Goal: Book appointment/travel/reservation

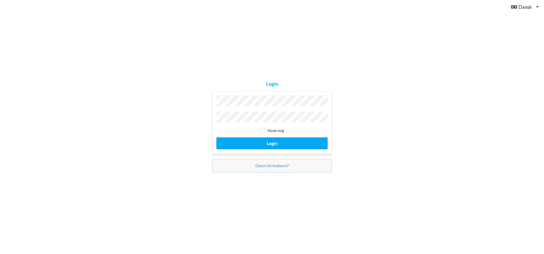
click at [216, 137] on button "Login" at bounding box center [271, 143] width 111 height 12
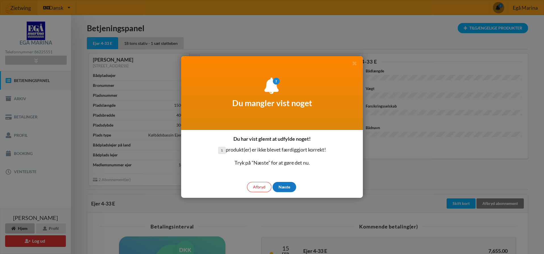
click at [286, 189] on div "Næste" at bounding box center [284, 187] width 24 height 10
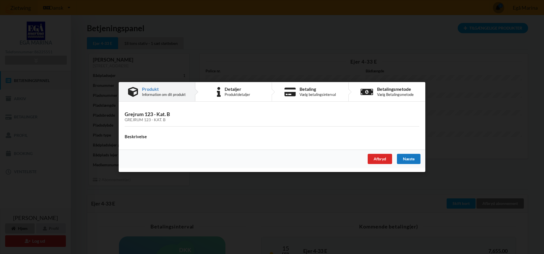
click at [403, 157] on div "Næste" at bounding box center [409, 159] width 24 height 10
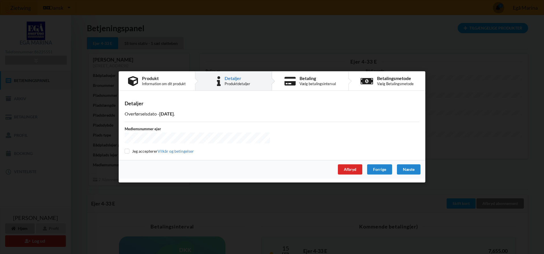
click at [120, 150] on div "Detaljer Overførselsdato - [DATE] Medlemsnummer ejer Jeg accepterer Vilkår og b…" at bounding box center [272, 127] width 306 height 65
click at [128, 149] on input "checkbox" at bounding box center [127, 151] width 5 height 5
checkbox input "true"
click at [403, 168] on div "Næste" at bounding box center [409, 170] width 24 height 10
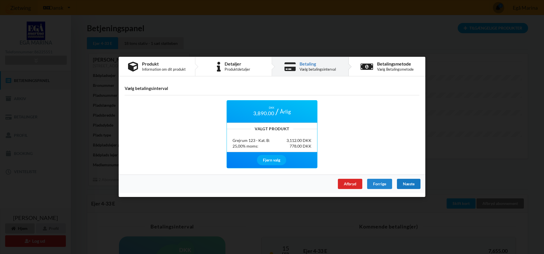
click at [409, 183] on div "Næste" at bounding box center [409, 184] width 24 height 10
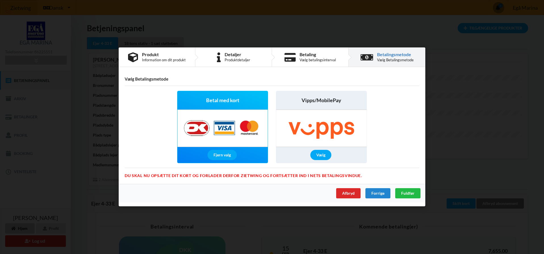
click at [220, 134] on img at bounding box center [222, 128] width 89 height 37
click at [237, 102] on span "Betal med kort" at bounding box center [222, 100] width 33 height 7
click at [411, 194] on span "Fuldfør" at bounding box center [407, 193] width 13 height 5
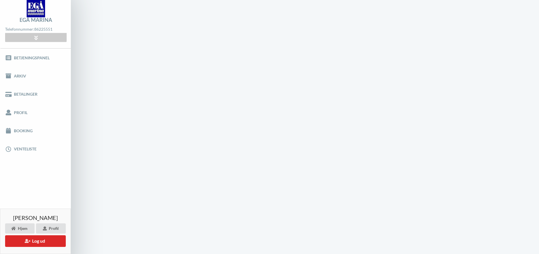
scroll to position [0, 0]
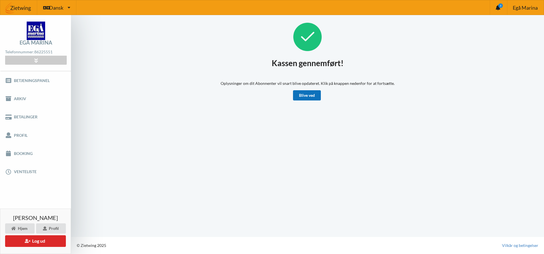
click at [313, 96] on link "Blive ved" at bounding box center [307, 95] width 28 height 10
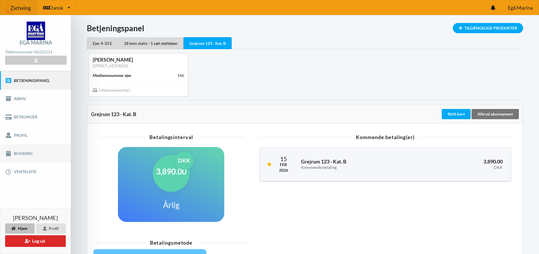
click at [30, 150] on link "Booking" at bounding box center [35, 153] width 71 height 18
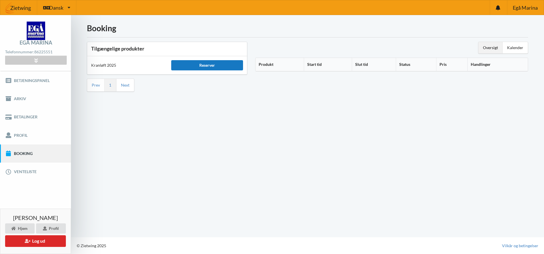
click at [207, 64] on div "Reserver" at bounding box center [207, 65] width 72 height 10
click at [22, 150] on link "Booking" at bounding box center [35, 153] width 71 height 18
click at [36, 79] on link "Betjeningspanel" at bounding box center [35, 80] width 71 height 18
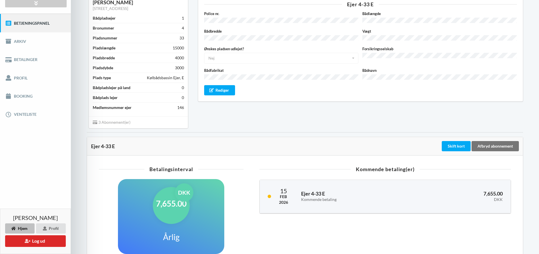
scroll to position [85, 0]
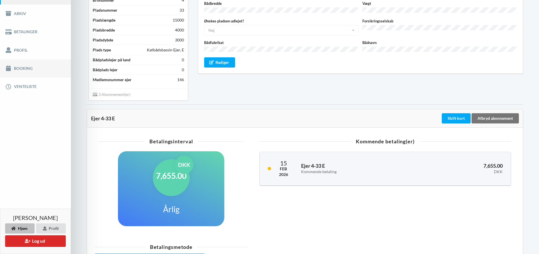
click at [23, 69] on link "Booking" at bounding box center [35, 68] width 71 height 18
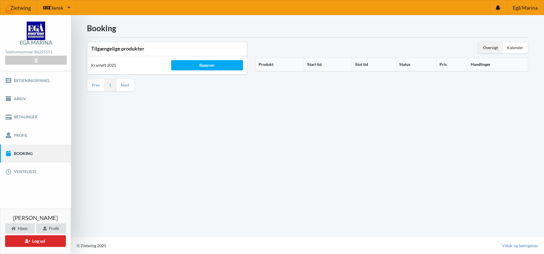
click at [118, 64] on div "Kranløft 2025" at bounding box center [127, 65] width 80 height 14
click at [114, 66] on div "Kranløft 2025" at bounding box center [127, 65] width 80 height 14
click at [267, 67] on th "Produkt" at bounding box center [279, 64] width 48 height 13
click at [268, 66] on th "Produkt" at bounding box center [284, 64] width 58 height 13
click at [516, 46] on div "Kalender" at bounding box center [514, 47] width 25 height 11
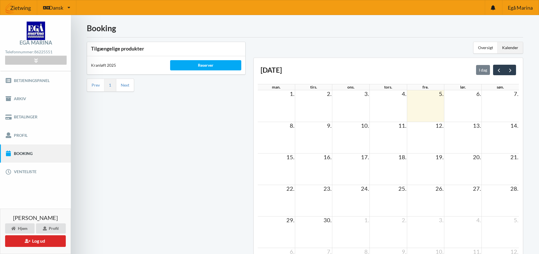
click at [22, 153] on link "Booking" at bounding box center [35, 153] width 71 height 18
click at [209, 66] on div "Reserver" at bounding box center [205, 65] width 71 height 10
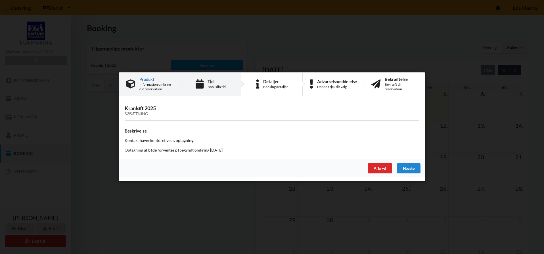
click at [211, 83] on div "Tid" at bounding box center [216, 81] width 18 height 5
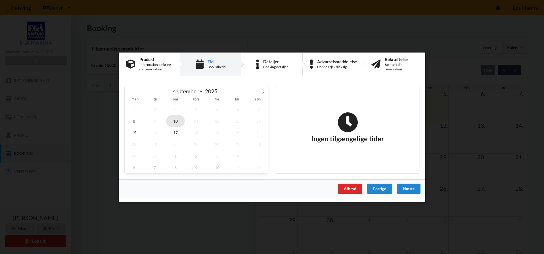
click at [177, 121] on span "10" at bounding box center [175, 121] width 19 height 12
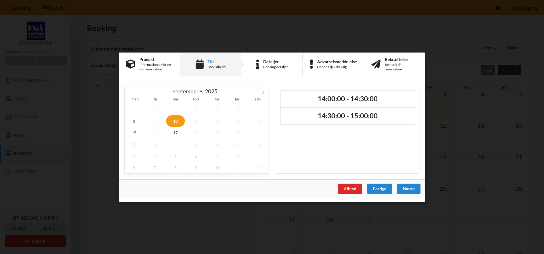
click at [177, 121] on span "10" at bounding box center [175, 121] width 19 height 12
click at [135, 123] on span "8" at bounding box center [134, 121] width 19 height 12
click at [140, 133] on span "15" at bounding box center [134, 133] width 19 height 12
click at [173, 127] on span "17" at bounding box center [175, 133] width 19 height 12
click at [262, 90] on icon at bounding box center [263, 91] width 4 height 4
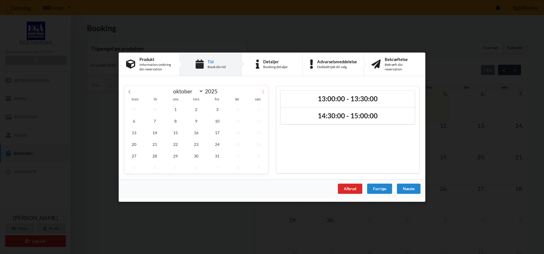
select select "9"
click at [178, 110] on span "1" at bounding box center [175, 109] width 19 height 12
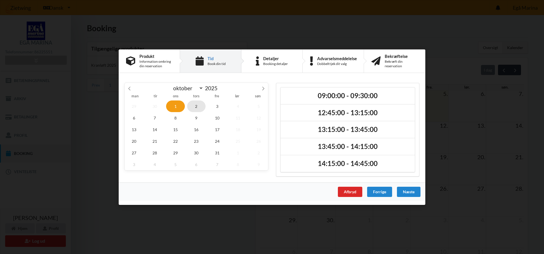
click at [193, 108] on span "2" at bounding box center [196, 106] width 19 height 12
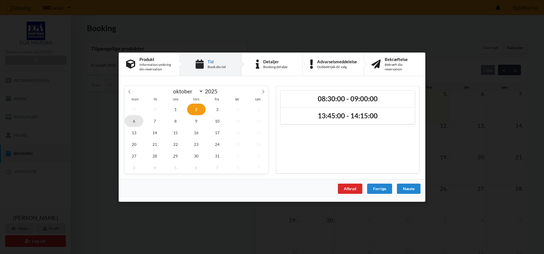
click at [140, 122] on span "6" at bounding box center [134, 121] width 19 height 12
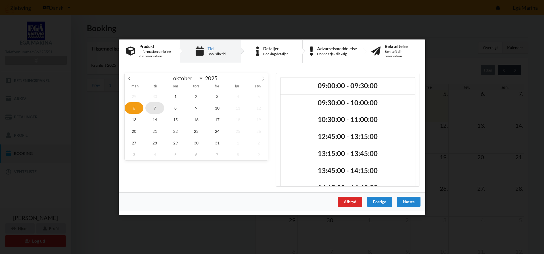
click at [159, 108] on span "7" at bounding box center [154, 108] width 19 height 12
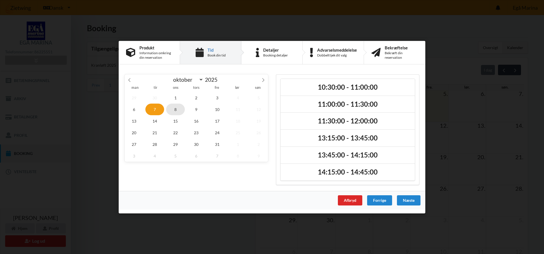
click at [175, 107] on span "8" at bounding box center [175, 109] width 19 height 12
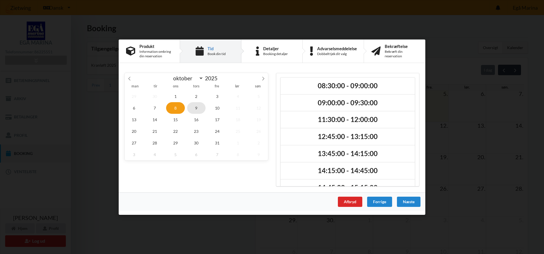
click at [197, 105] on span "9" at bounding box center [196, 108] width 19 height 12
click at [218, 105] on span "10" at bounding box center [217, 108] width 19 height 12
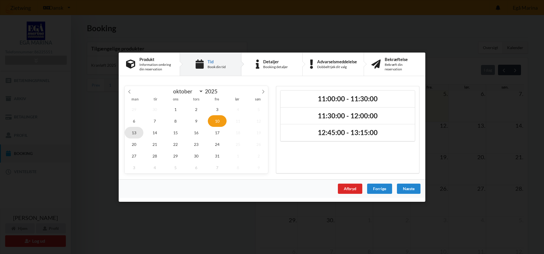
click at [139, 133] on span "13" at bounding box center [134, 133] width 19 height 12
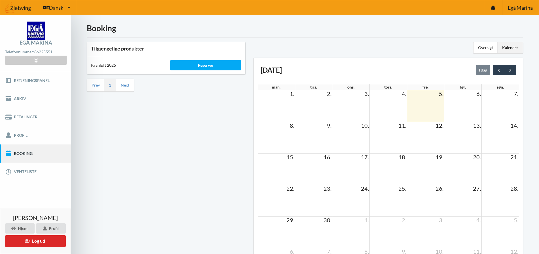
click at [107, 66] on div "Kranløft 2025" at bounding box center [126, 65] width 79 height 14
click at [197, 64] on div "Reserver" at bounding box center [205, 65] width 71 height 10
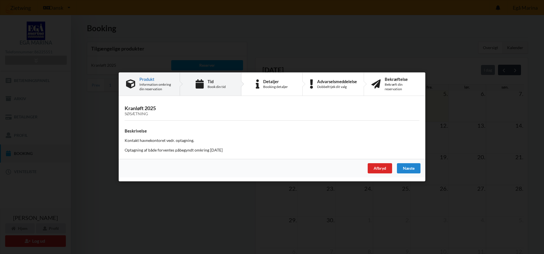
click at [218, 89] on div "Book din tid" at bounding box center [216, 87] width 18 height 5
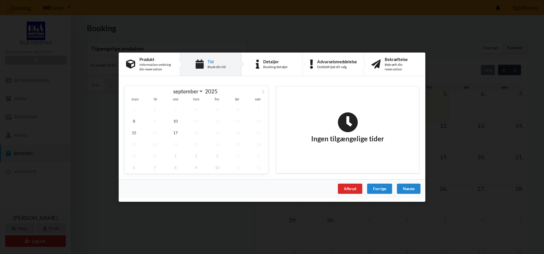
click at [264, 92] on icon at bounding box center [263, 92] width 2 height 4
click at [197, 121] on span "9" at bounding box center [196, 121] width 19 height 12
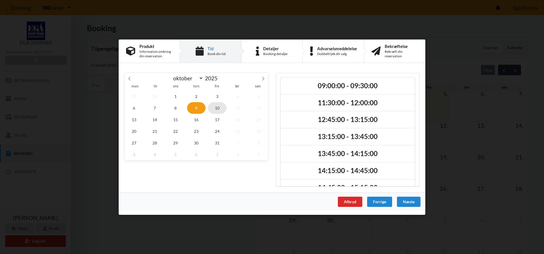
click at [218, 110] on span "10" at bounding box center [217, 108] width 19 height 12
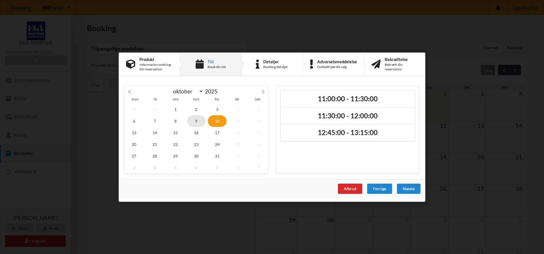
click at [197, 121] on span "9" at bounding box center [196, 121] width 19 height 12
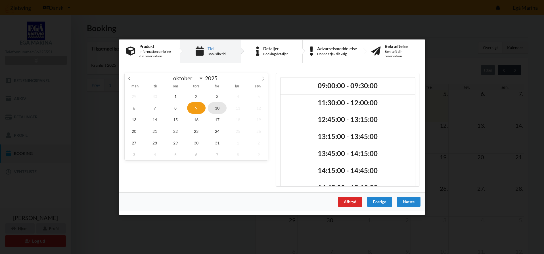
click at [214, 108] on span "10" at bounding box center [217, 108] width 19 height 12
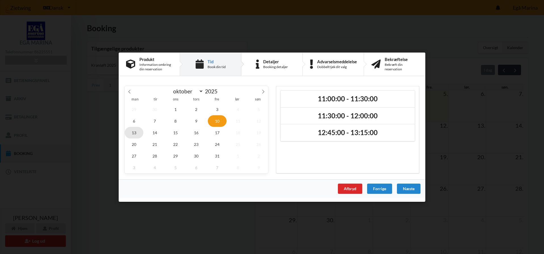
click at [136, 132] on span "13" at bounding box center [134, 133] width 19 height 12
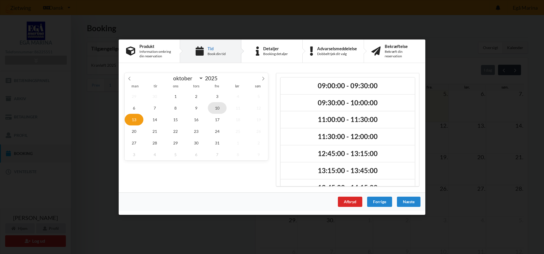
click at [217, 107] on span "10" at bounding box center [217, 108] width 19 height 12
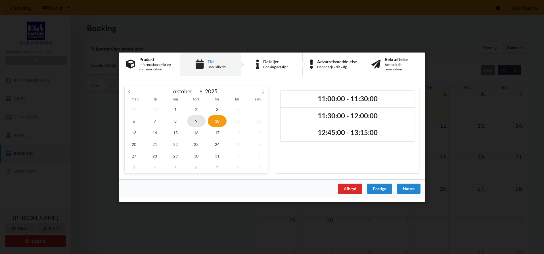
click at [193, 119] on span "9" at bounding box center [196, 121] width 19 height 12
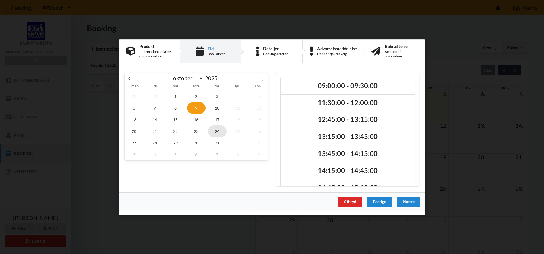
click at [210, 134] on span "24" at bounding box center [217, 131] width 19 height 12
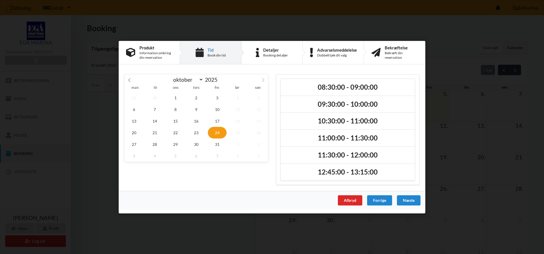
click at [262, 79] on icon at bounding box center [263, 80] width 4 height 4
click at [129, 80] on icon at bounding box center [129, 80] width 4 height 4
select select "9"
click at [196, 142] on span "30" at bounding box center [196, 144] width 19 height 12
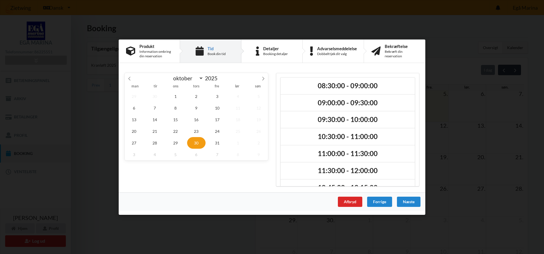
click at [196, 142] on span "30" at bounding box center [196, 143] width 19 height 12
